Goal: Task Accomplishment & Management: Manage account settings

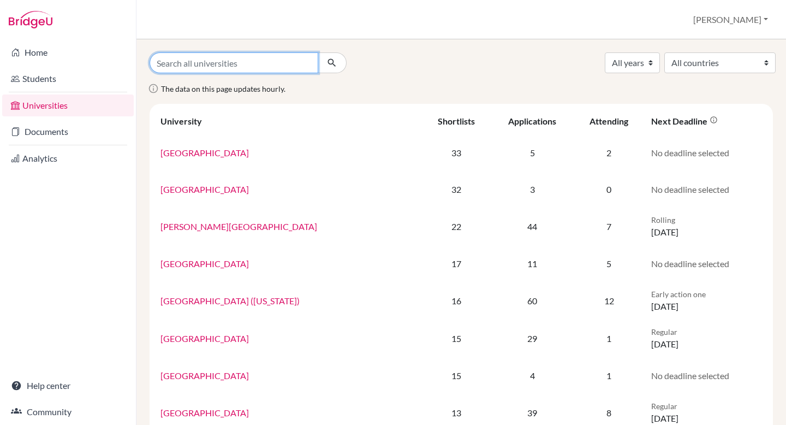
click at [194, 63] on input "Search all universities" at bounding box center [234, 62] width 169 height 21
type input "william carey"
click at [318, 52] on button "submit" at bounding box center [332, 62] width 29 height 21
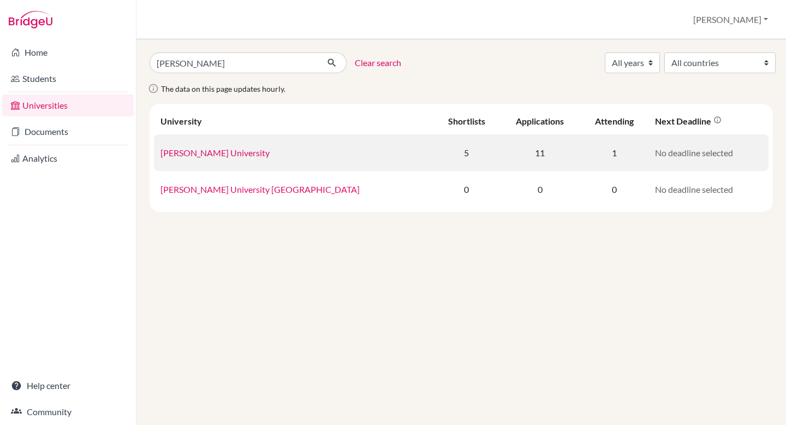
click at [221, 152] on link "William Carey University" at bounding box center [215, 152] width 109 height 10
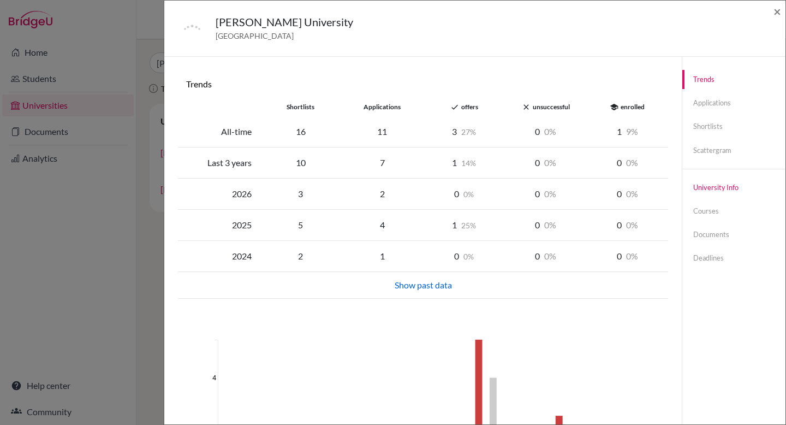
click at [707, 184] on link "University info" at bounding box center [734, 187] width 103 height 19
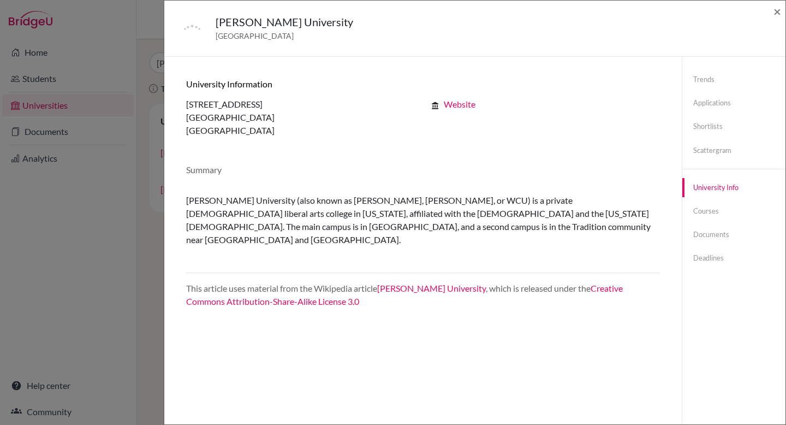
click at [44, 137] on div "William Carey University United States of America × Trends shortlists applicati…" at bounding box center [393, 212] width 786 height 425
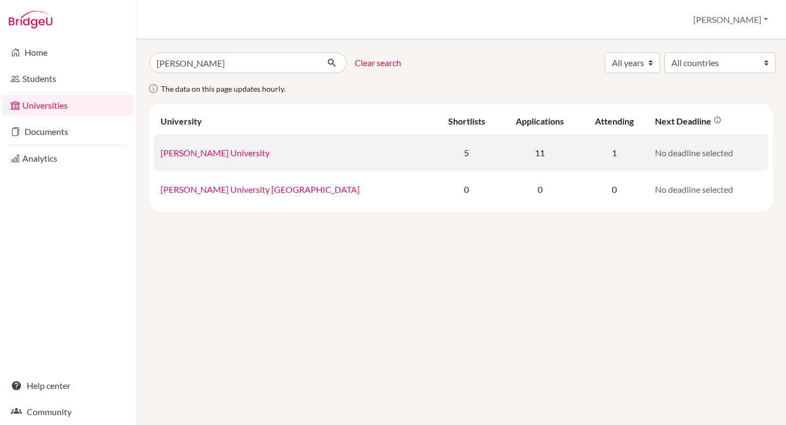
click at [168, 152] on link "William Carey University" at bounding box center [215, 152] width 109 height 10
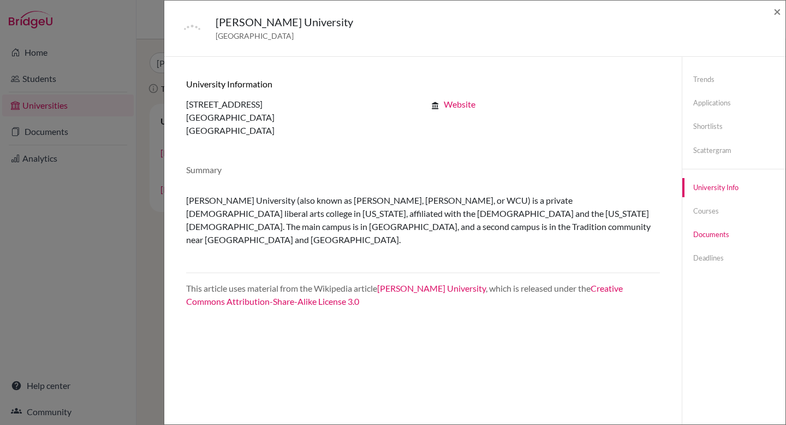
click at [708, 235] on link "Documents" at bounding box center [734, 234] width 103 height 19
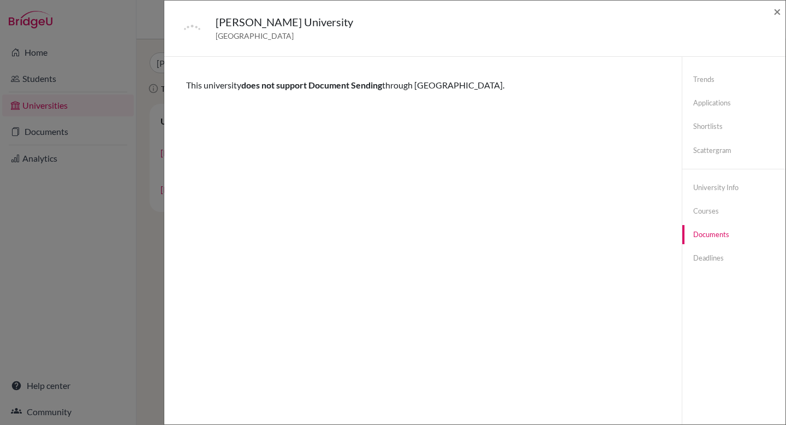
click at [46, 133] on div "William Carey University United States of America × Trends shortlists applicati…" at bounding box center [393, 212] width 786 height 425
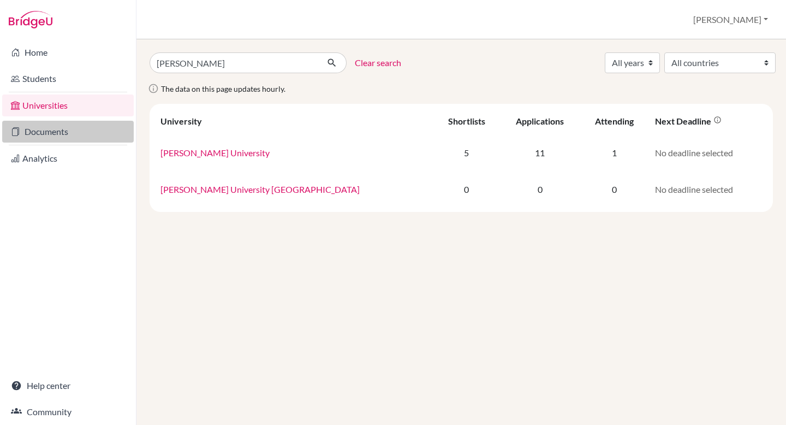
click at [47, 134] on link "Documents" at bounding box center [68, 132] width 132 height 22
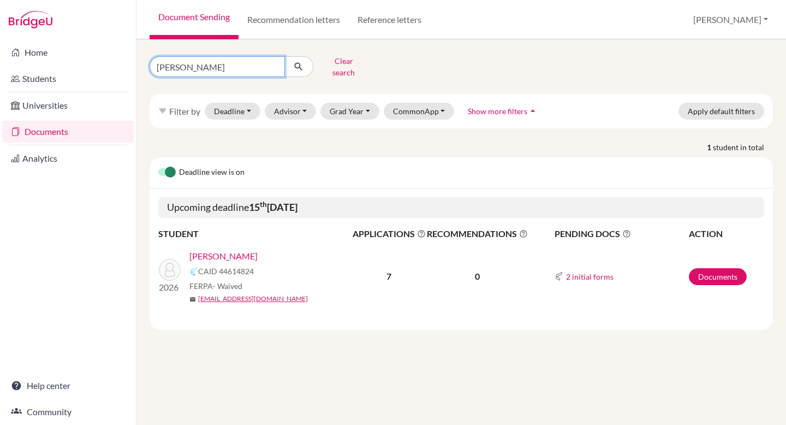
click at [177, 68] on input "chapman" at bounding box center [217, 66] width 135 height 21
type input "fairweather"
click button "submit" at bounding box center [299, 66] width 29 height 21
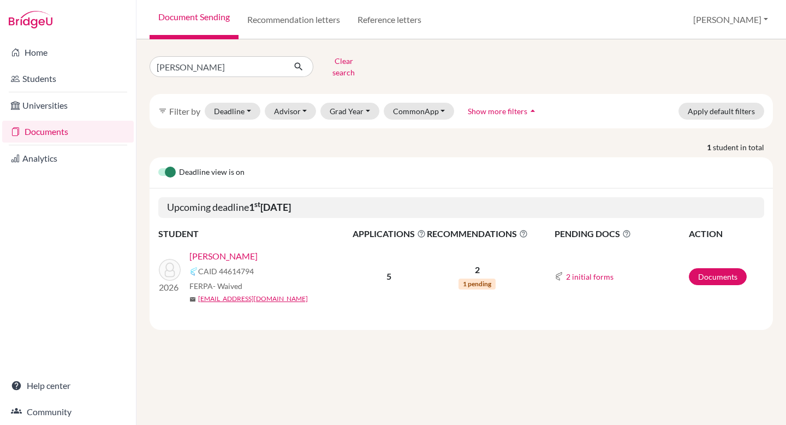
click at [240, 251] on link "[PERSON_NAME]" at bounding box center [224, 256] width 68 height 13
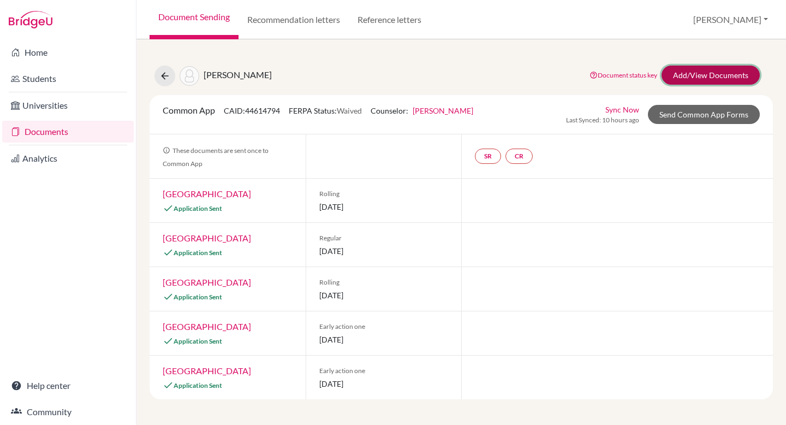
click at [702, 72] on link "Add/View Documents" at bounding box center [711, 75] width 98 height 19
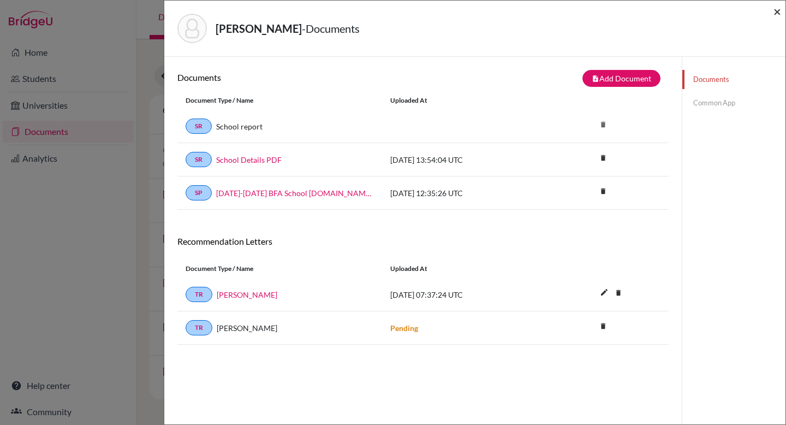
click at [779, 12] on span "×" at bounding box center [778, 11] width 8 height 16
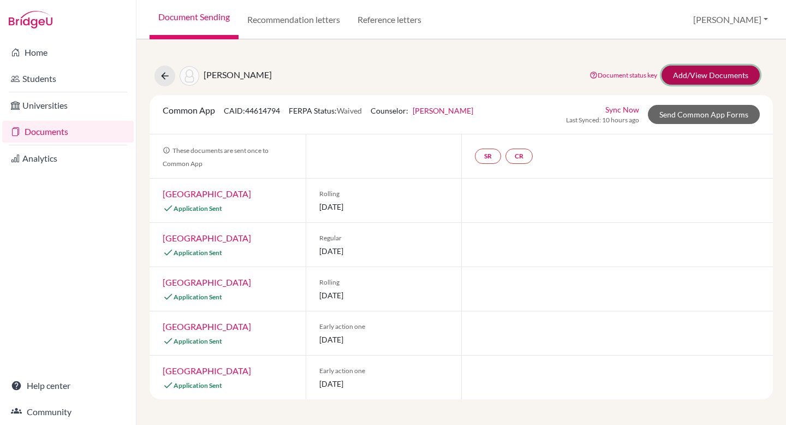
click at [724, 75] on link "Add/View Documents" at bounding box center [711, 75] width 98 height 19
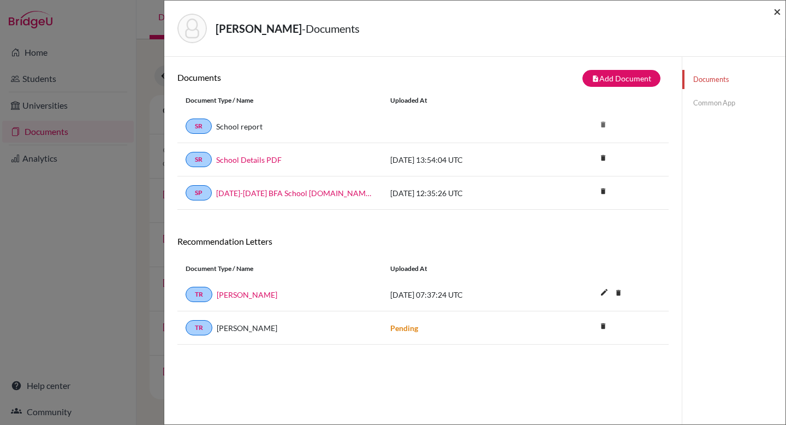
click at [777, 10] on span "×" at bounding box center [778, 11] width 8 height 16
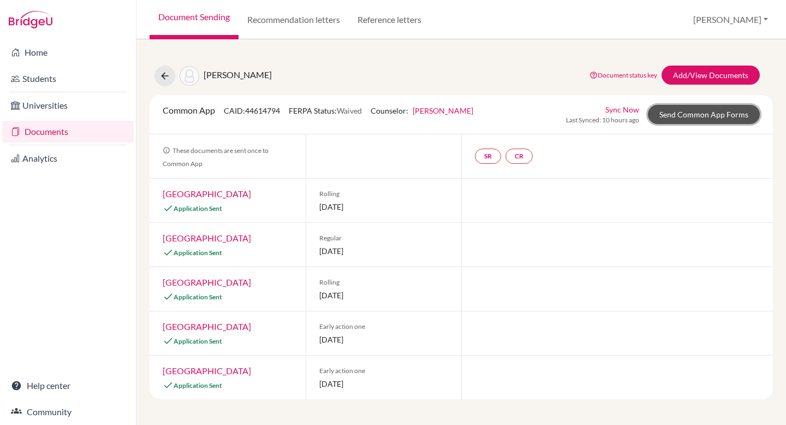
click at [718, 116] on link "Send Common App Forms" at bounding box center [704, 114] width 112 height 19
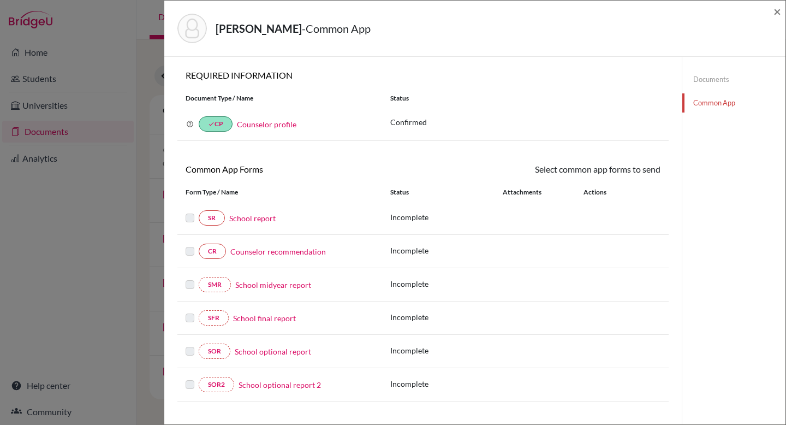
scroll to position [55, 0]
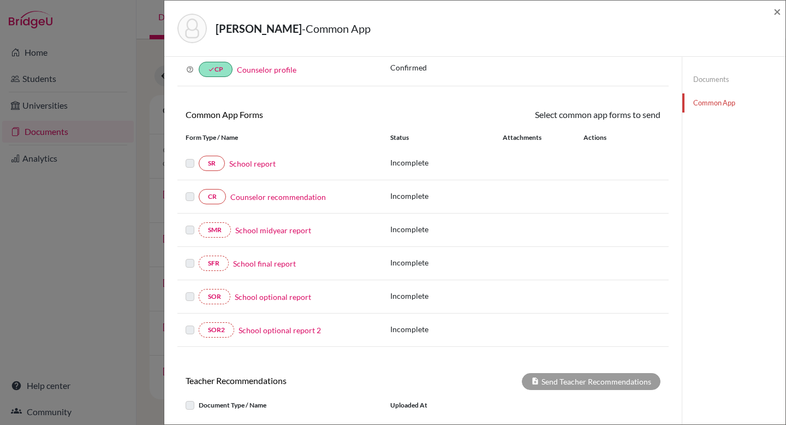
click at [246, 169] on link "School report" at bounding box center [252, 163] width 46 height 11
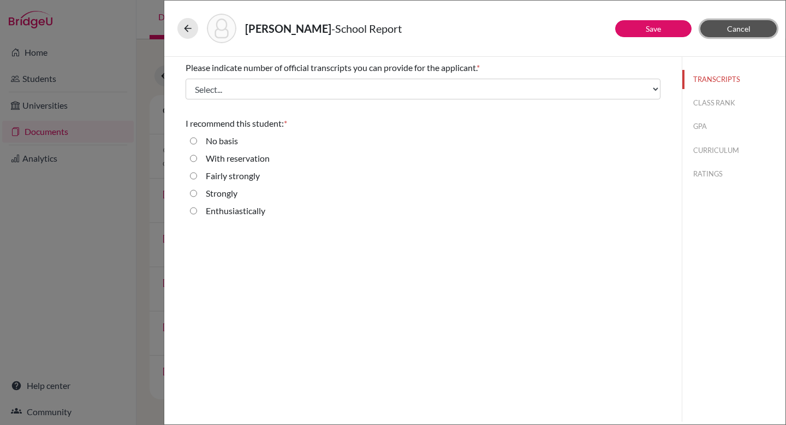
click at [757, 33] on button "Cancel" at bounding box center [739, 28] width 76 height 17
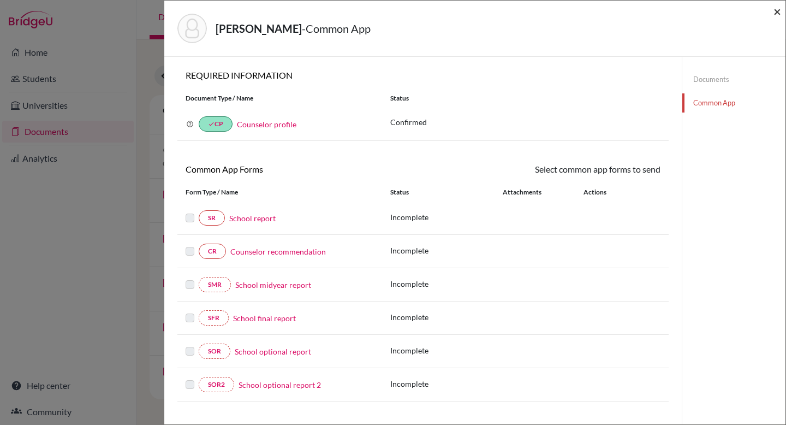
click at [778, 8] on span "×" at bounding box center [778, 11] width 8 height 16
